Goal: Register for event/course

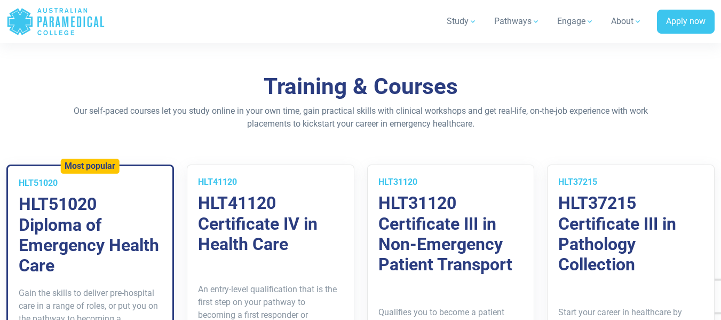
scroll to position [689, 0]
click at [137, 212] on h3 "HLT51020 Diploma of Emergency Health Care" at bounding box center [90, 234] width 143 height 82
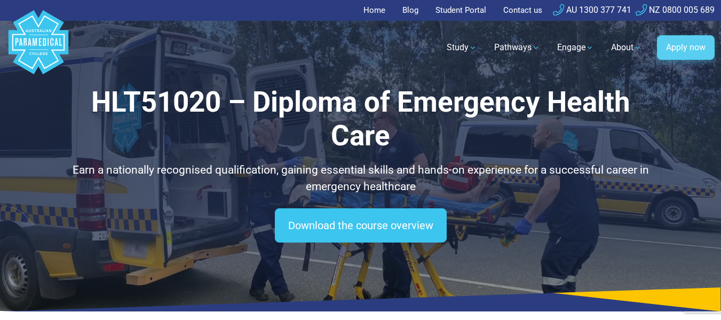
click at [681, 49] on link "Apply now" at bounding box center [686, 47] width 58 height 25
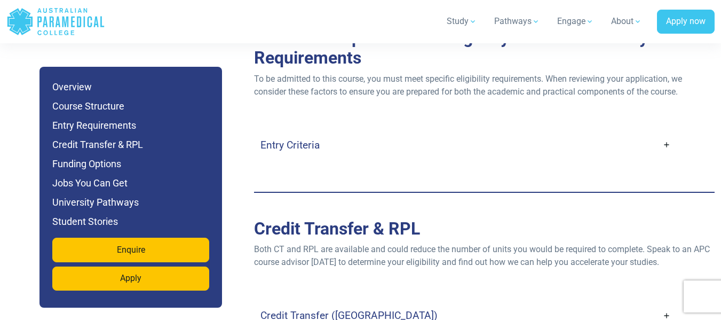
scroll to position [3028, 0]
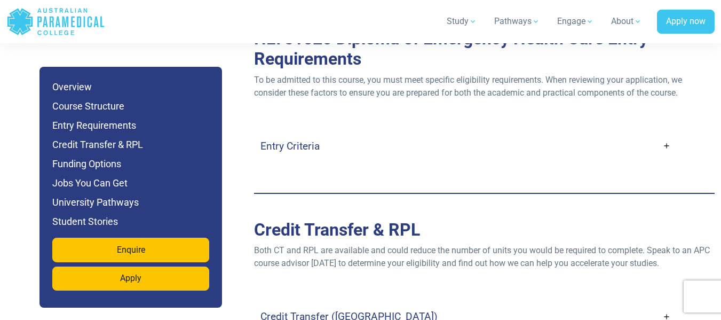
click at [309, 140] on h4 "Entry Criteria" at bounding box center [289, 146] width 59 height 12
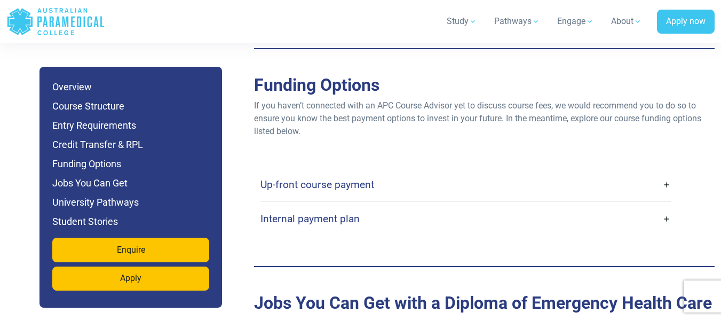
scroll to position [3799, 0]
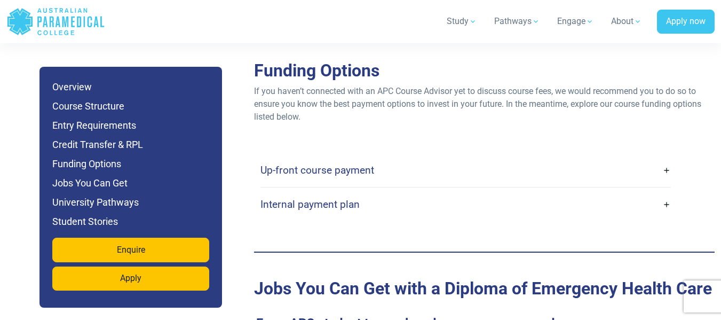
click at [385, 157] on link "Up-front course payment" at bounding box center [465, 169] width 410 height 25
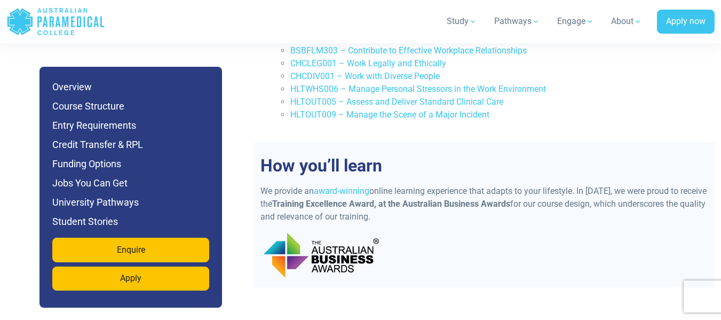
scroll to position [2589, 0]
